Goal: Information Seeking & Learning: Learn about a topic

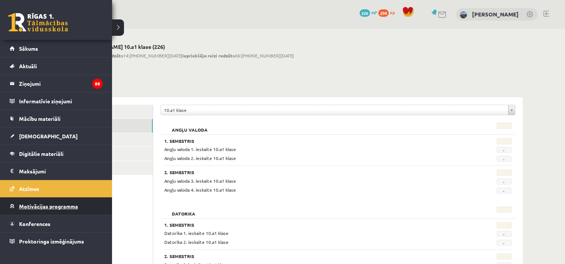
scroll to position [149, 0]
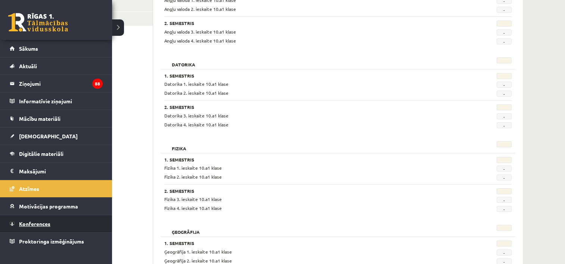
click at [55, 223] on link "Konferences" at bounding box center [56, 224] width 93 height 17
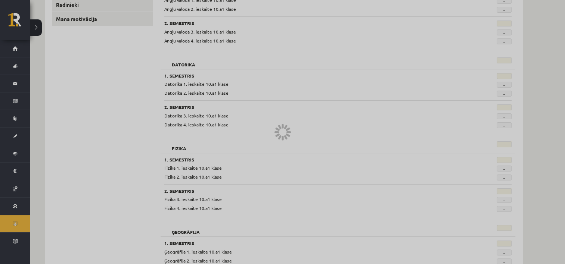
scroll to position [92, 0]
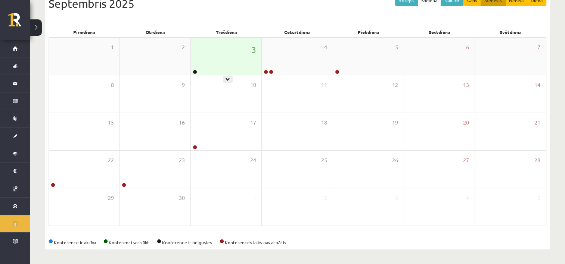
click at [214, 59] on div "3" at bounding box center [226, 56] width 71 height 37
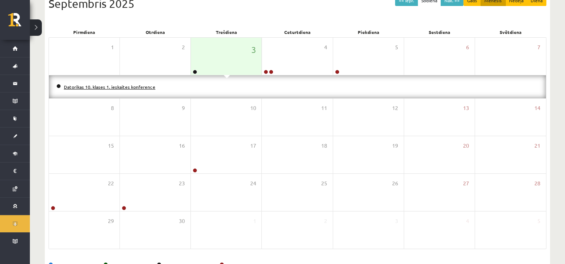
click at [138, 86] on link "Datorikas 10. klases 1. ieskaites konference" at bounding box center [110, 87] width 92 height 6
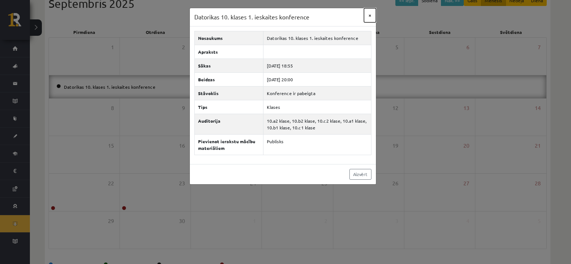
click at [372, 14] on button "×" at bounding box center [370, 15] width 12 height 14
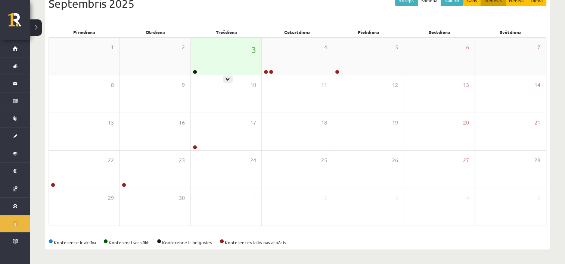
click at [240, 61] on div "3" at bounding box center [226, 56] width 71 height 37
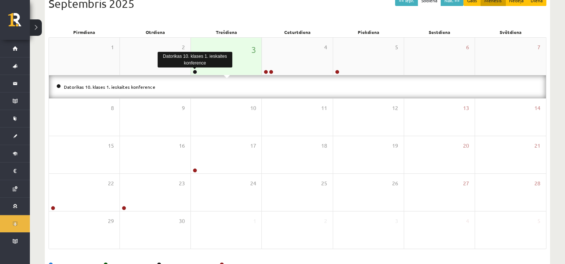
click at [195, 71] on link at bounding box center [195, 72] width 4 height 4
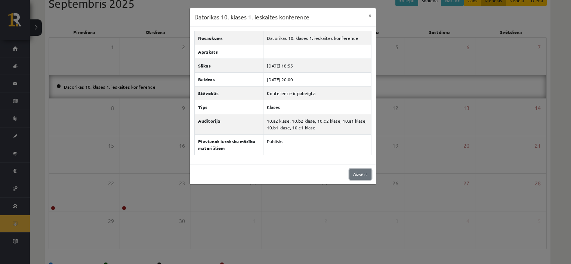
click at [359, 174] on link "Aizvērt" at bounding box center [360, 174] width 22 height 11
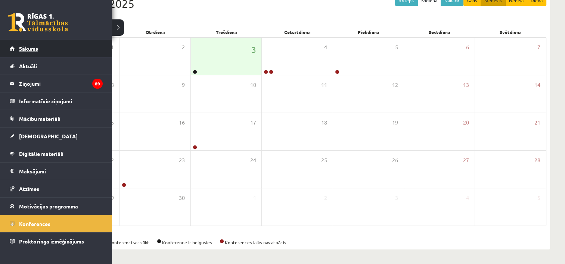
click at [43, 50] on link "Sākums" at bounding box center [56, 48] width 93 height 17
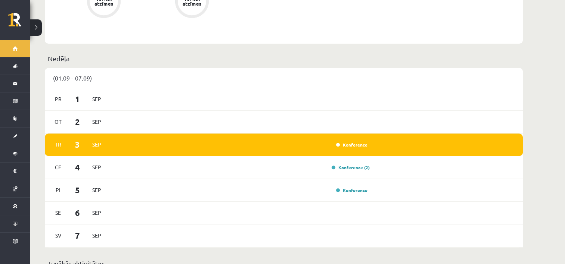
scroll to position [500, 0]
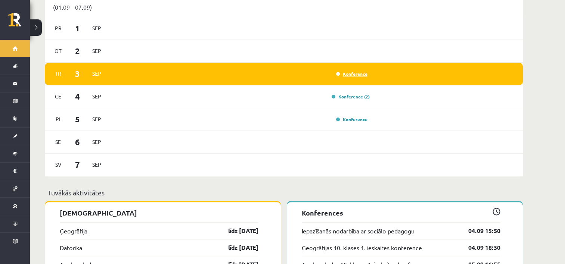
click at [351, 71] on link "Konference" at bounding box center [351, 74] width 31 height 6
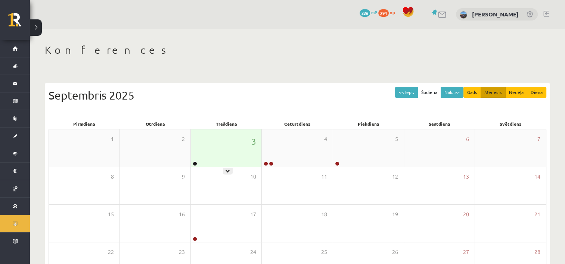
click at [198, 165] on div "3" at bounding box center [226, 148] width 71 height 37
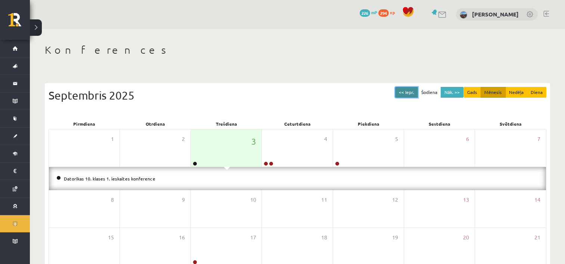
click at [408, 90] on button "<< Iepr." at bounding box center [406, 92] width 23 height 11
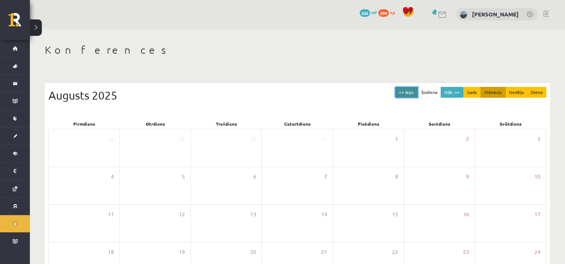
click at [408, 90] on button "<< Iepr." at bounding box center [406, 92] width 23 height 11
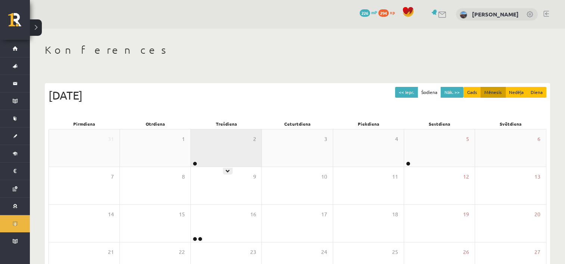
click at [213, 166] on div "2" at bounding box center [226, 148] width 71 height 37
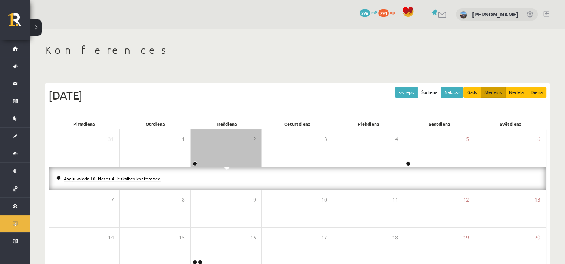
click at [136, 179] on link "Angļu valoda 10. klases 4. ieskaites konference" at bounding box center [112, 179] width 97 height 6
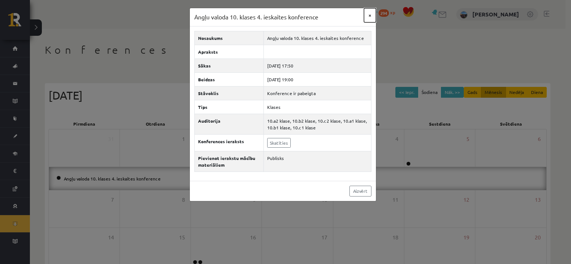
click at [373, 16] on button "×" at bounding box center [370, 15] width 12 height 14
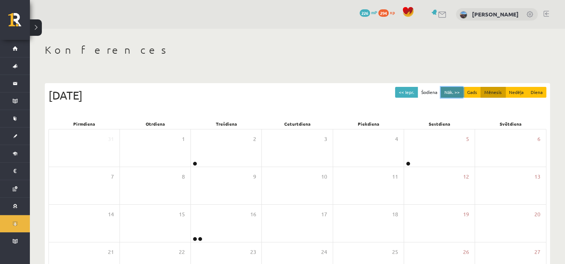
click at [458, 90] on button "Nāk. >>" at bounding box center [452, 92] width 23 height 11
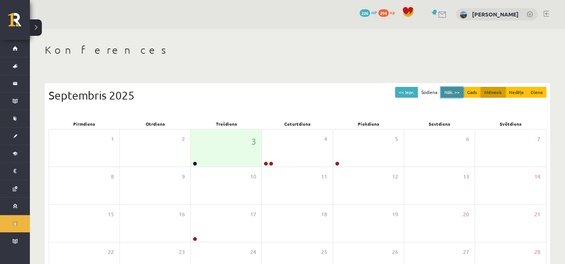
click at [458, 90] on button "Nāk. >>" at bounding box center [452, 92] width 23 height 11
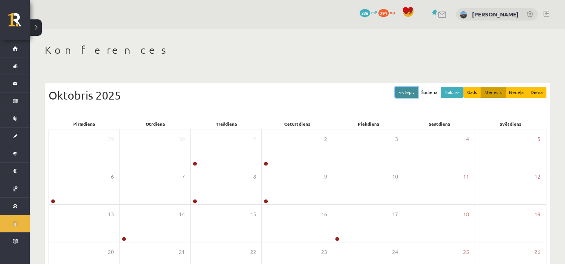
click at [414, 91] on button "<< Iepr." at bounding box center [406, 92] width 23 height 11
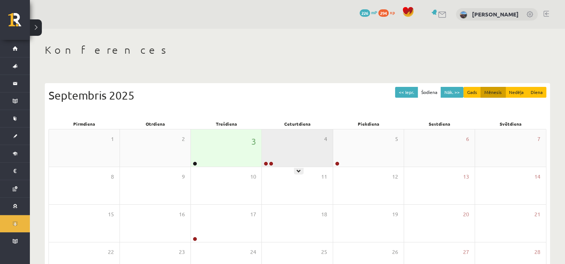
click at [282, 143] on div "4" at bounding box center [297, 148] width 71 height 37
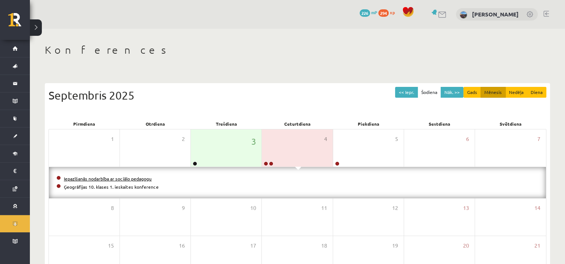
click at [142, 177] on link "Iepazīšanās nodarbība ar sociālo pedagogu" at bounding box center [108, 179] width 88 height 6
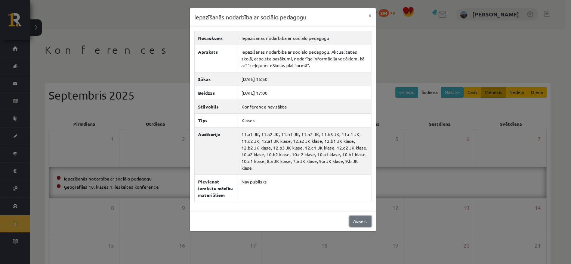
click at [361, 216] on link "Aizvērt" at bounding box center [360, 221] width 22 height 11
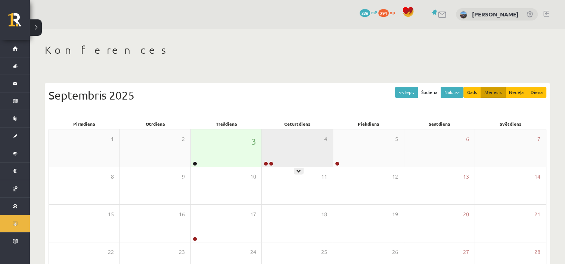
click at [282, 160] on div "4" at bounding box center [297, 148] width 71 height 37
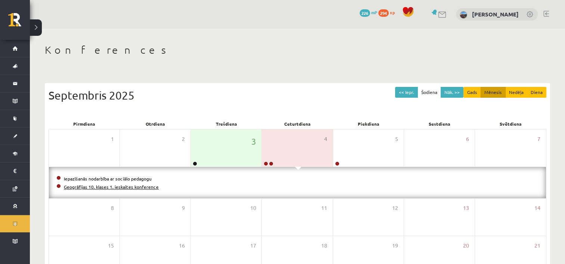
click at [113, 185] on link "Ģeogrāfijas 10. klases 1. ieskaites konference" at bounding box center [111, 187] width 95 height 6
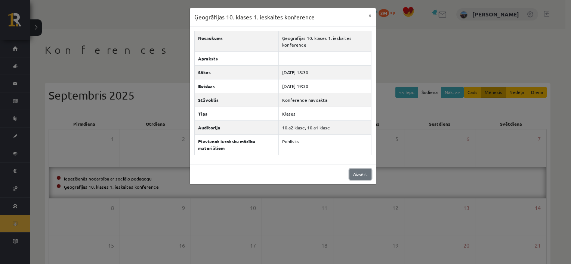
click at [357, 170] on link "Aizvērt" at bounding box center [360, 174] width 22 height 11
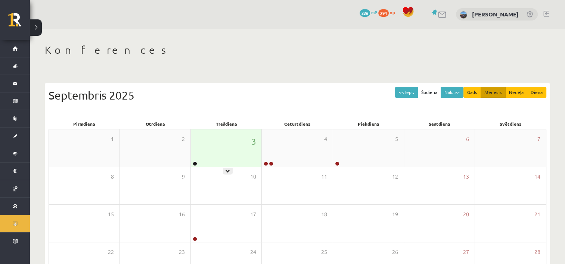
click at [195, 150] on div "3" at bounding box center [226, 148] width 71 height 37
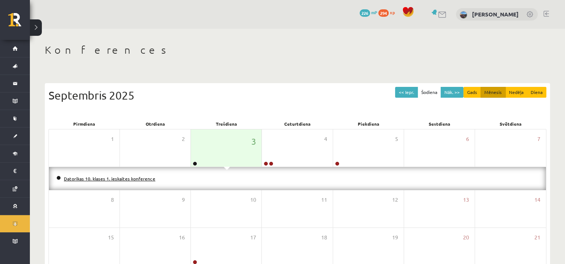
click at [113, 179] on link "Datorikas 10. klases 1. ieskaites konference" at bounding box center [110, 179] width 92 height 6
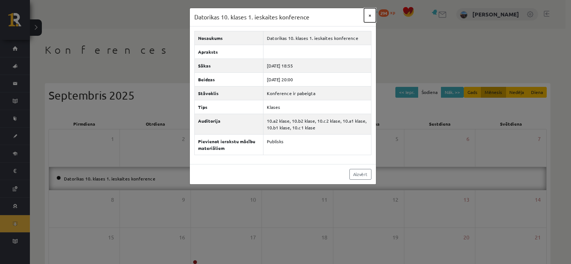
click at [368, 15] on button "×" at bounding box center [370, 15] width 12 height 14
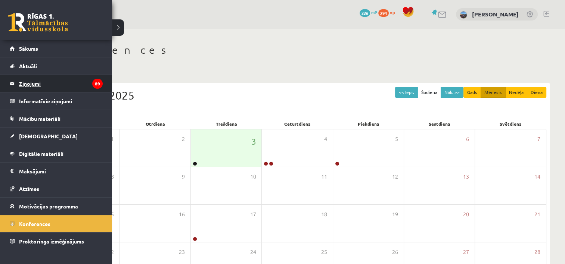
click at [46, 90] on legend "Ziņojumi 89" at bounding box center [61, 83] width 84 height 17
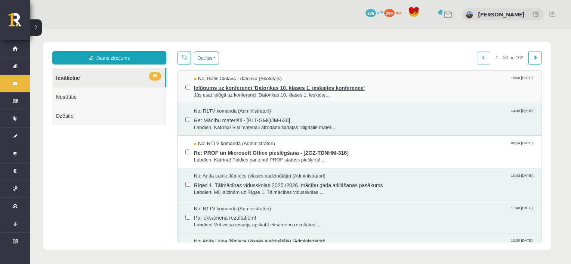
click at [247, 89] on span "Ielūgums uz konferenci 'Datorikas 10. klases 1. ieskaites konference'" at bounding box center [364, 87] width 340 height 9
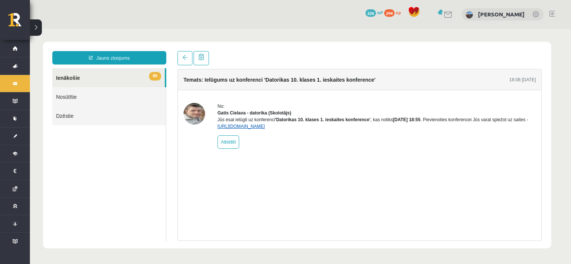
click at [265, 129] on link "https://eskola.r1tv.lv/conferences/4490/join" at bounding box center [240, 126] width 47 height 5
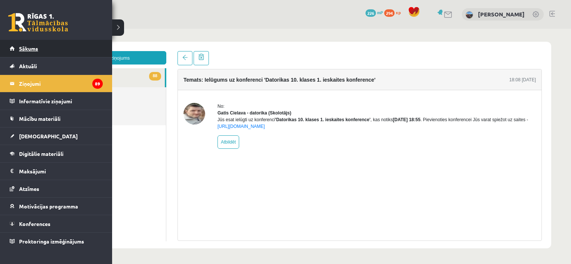
click at [52, 45] on link "Sākums" at bounding box center [56, 48] width 93 height 17
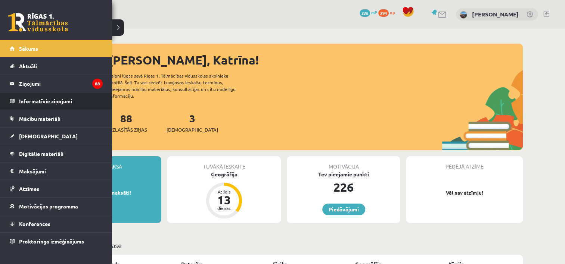
click at [62, 100] on legend "Informatīvie ziņojumi 0" at bounding box center [61, 101] width 84 height 17
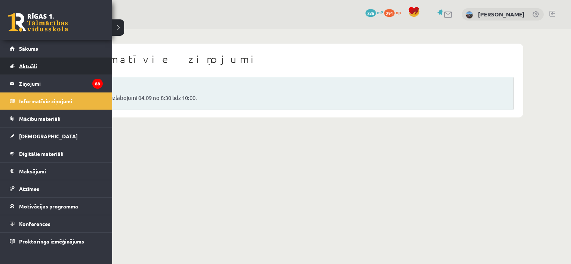
click at [33, 67] on span "Aktuāli" at bounding box center [28, 66] width 18 height 7
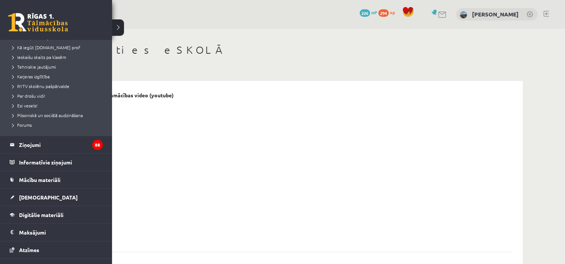
scroll to position [123, 0]
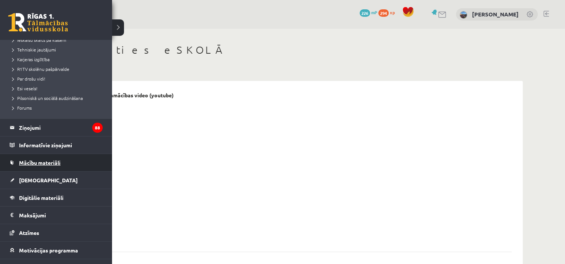
click at [27, 166] on link "Mācību materiāli" at bounding box center [56, 162] width 93 height 17
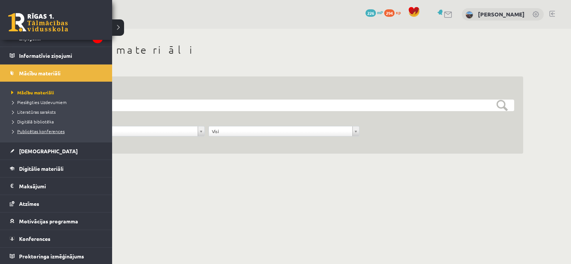
click at [43, 128] on span "Publicētas konferences" at bounding box center [36, 131] width 55 height 6
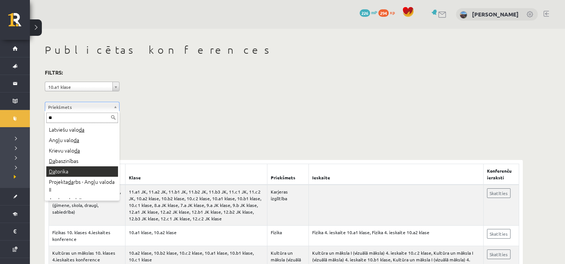
type input "**"
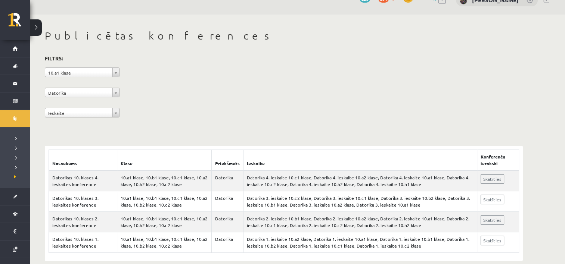
scroll to position [25, 0]
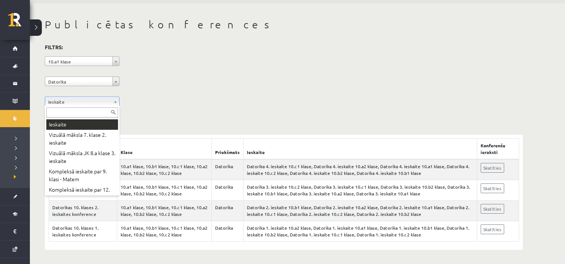
click at [91, 112] on input "text" at bounding box center [82, 113] width 72 height 10
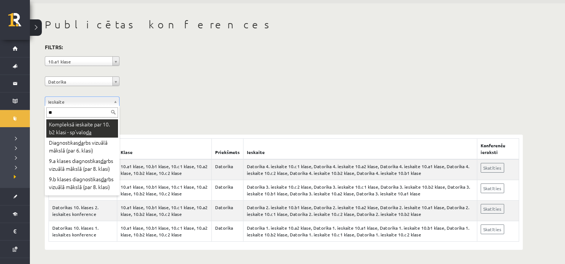
type input "***"
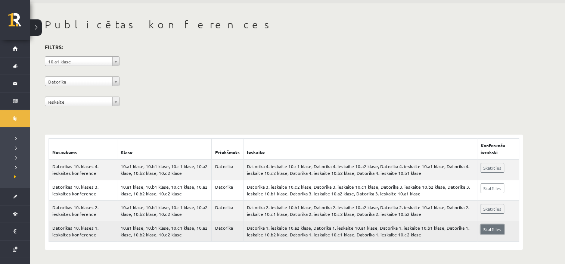
click at [499, 230] on link "Skatīties" at bounding box center [493, 230] width 24 height 10
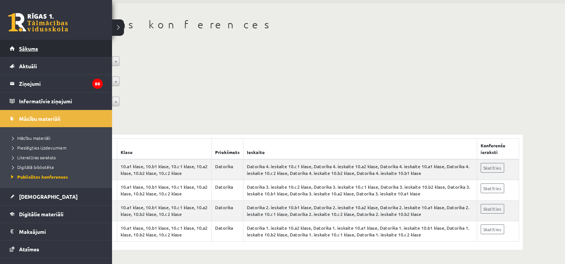
click at [40, 50] on link "Sākums" at bounding box center [56, 48] width 93 height 17
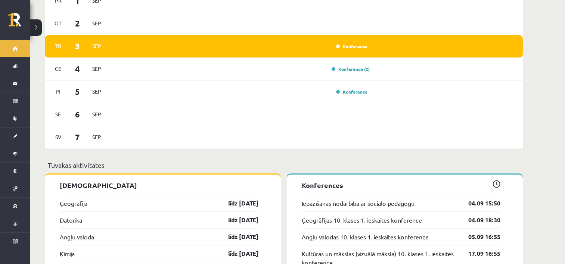
scroll to position [527, 0]
click at [354, 43] on link "Konference" at bounding box center [351, 46] width 31 height 6
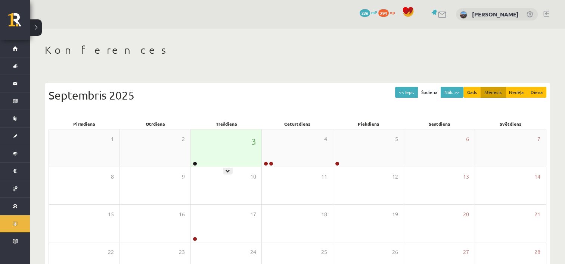
click at [204, 147] on div "3" at bounding box center [226, 148] width 71 height 37
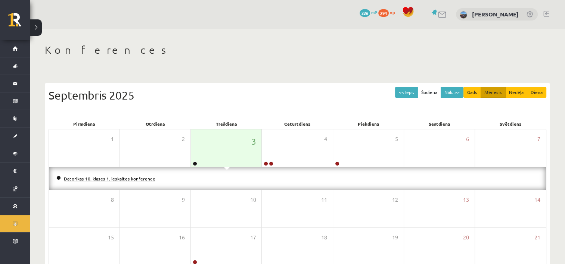
click at [141, 180] on link "Datorikas 10. klases 1. ieskaites konference" at bounding box center [110, 179] width 92 height 6
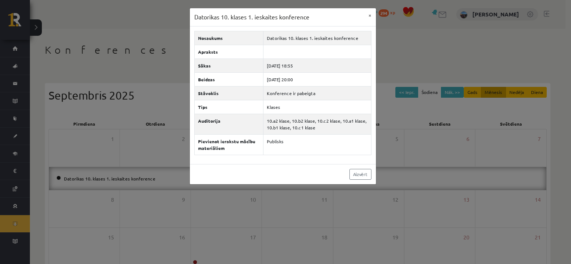
click at [357, 166] on div "Aizvērt" at bounding box center [283, 174] width 186 height 20
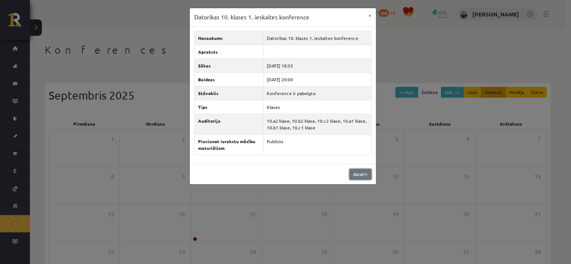
click at [364, 172] on link "Aizvērt" at bounding box center [360, 174] width 22 height 11
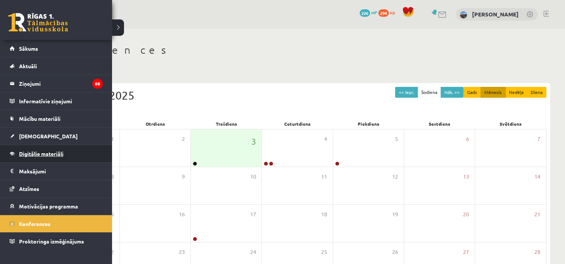
click at [65, 155] on link "Digitālie materiāli" at bounding box center [56, 153] width 93 height 17
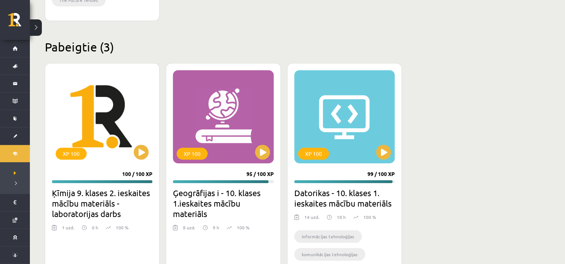
scroll to position [434, 0]
